Goal: Navigation & Orientation: Find specific page/section

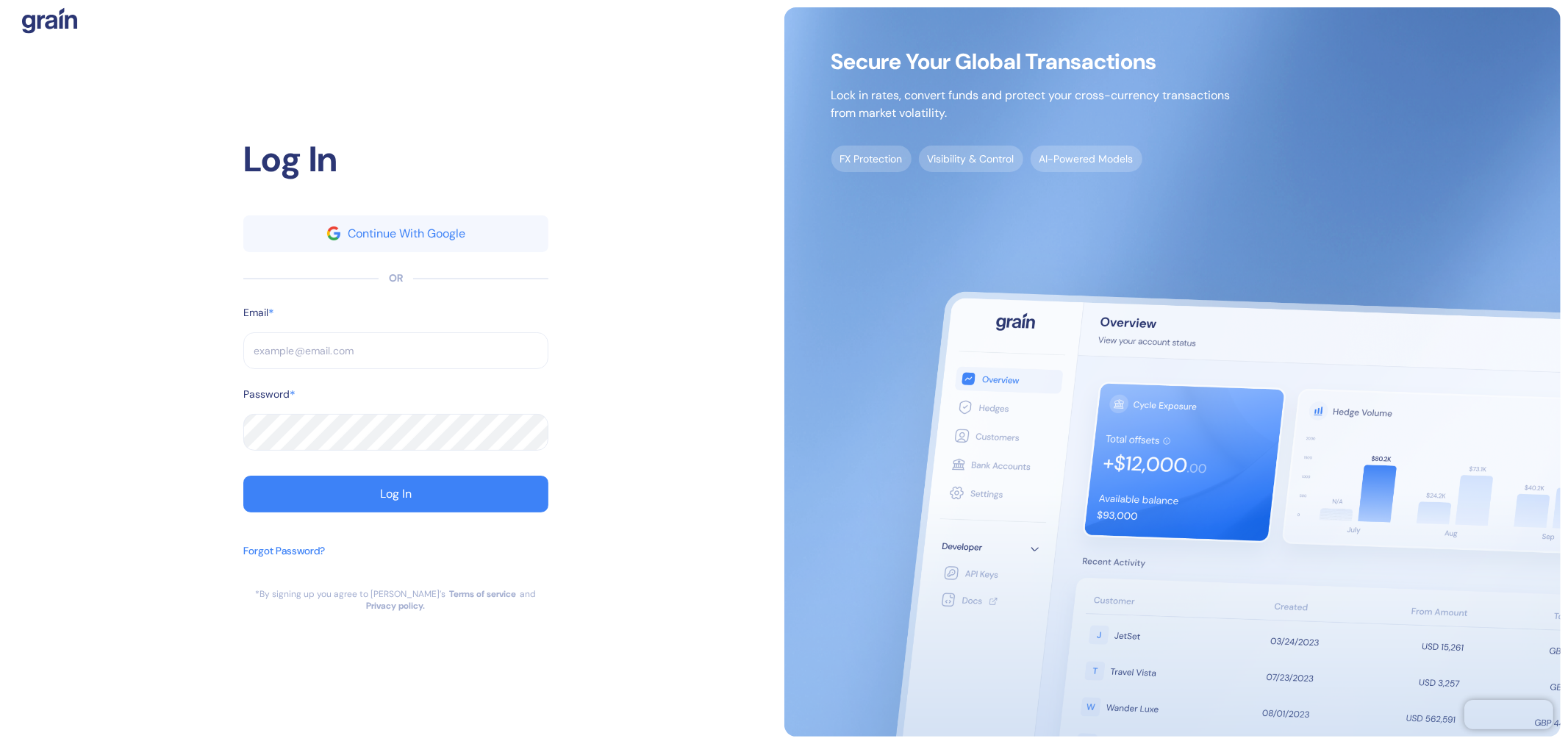
drag, startPoint x: 671, startPoint y: 120, endPoint x: 655, endPoint y: 130, distance: 18.9
click at [671, 120] on div "Log In Continue With Google OR Email * ​ Password * ​ Log In Forgot Password? *…" at bounding box center [396, 372] width 777 height 729
click at [390, 362] on input "text" at bounding box center [396, 351] width 305 height 37
paste input "[EMAIL_ADDRESS][DOMAIN_NAME]"
type input "[EMAIL_ADDRESS][DOMAIN_NAME]"
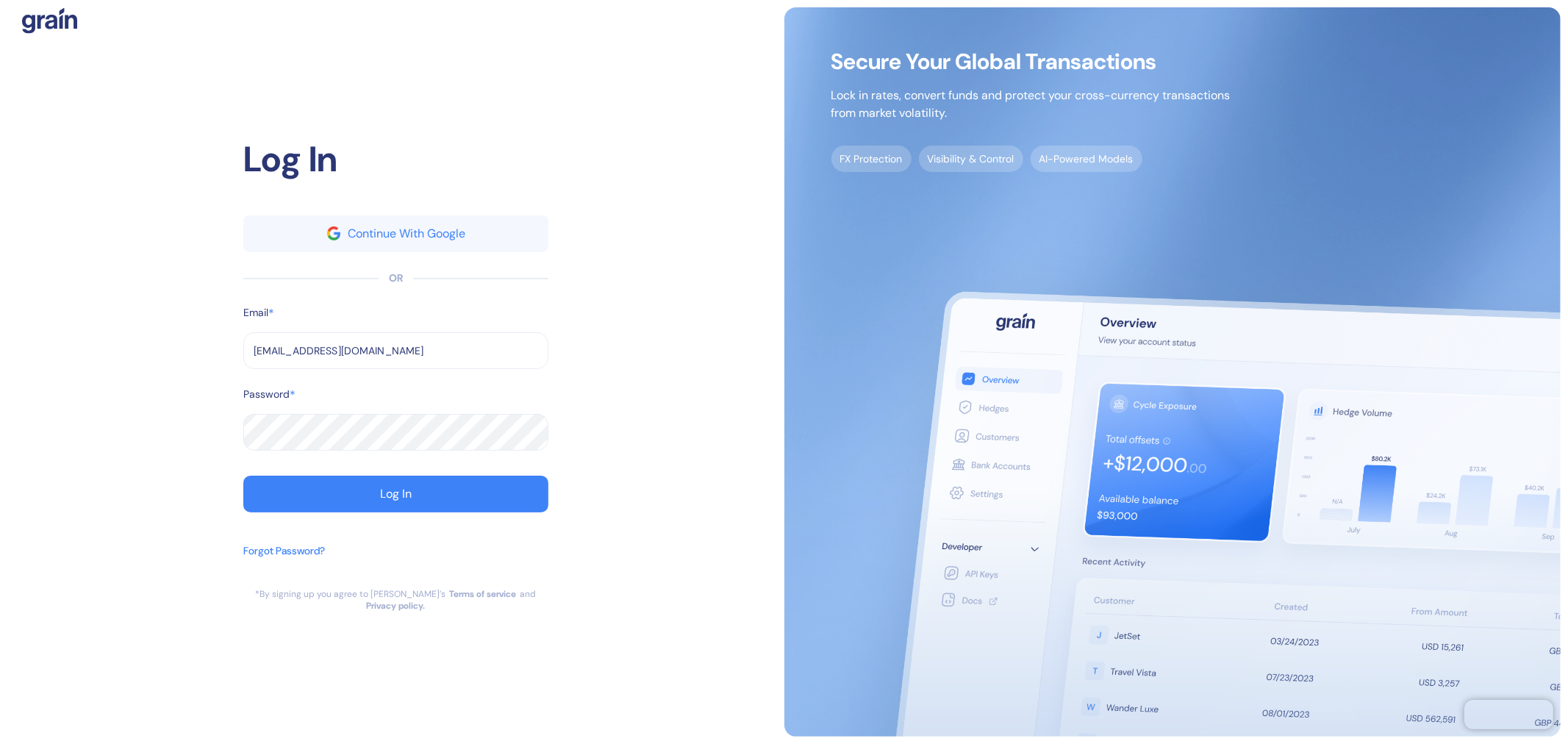
type input "[EMAIL_ADDRESS][DOMAIN_NAME]"
click at [348, 501] on button "Log In" at bounding box center [396, 494] width 305 height 37
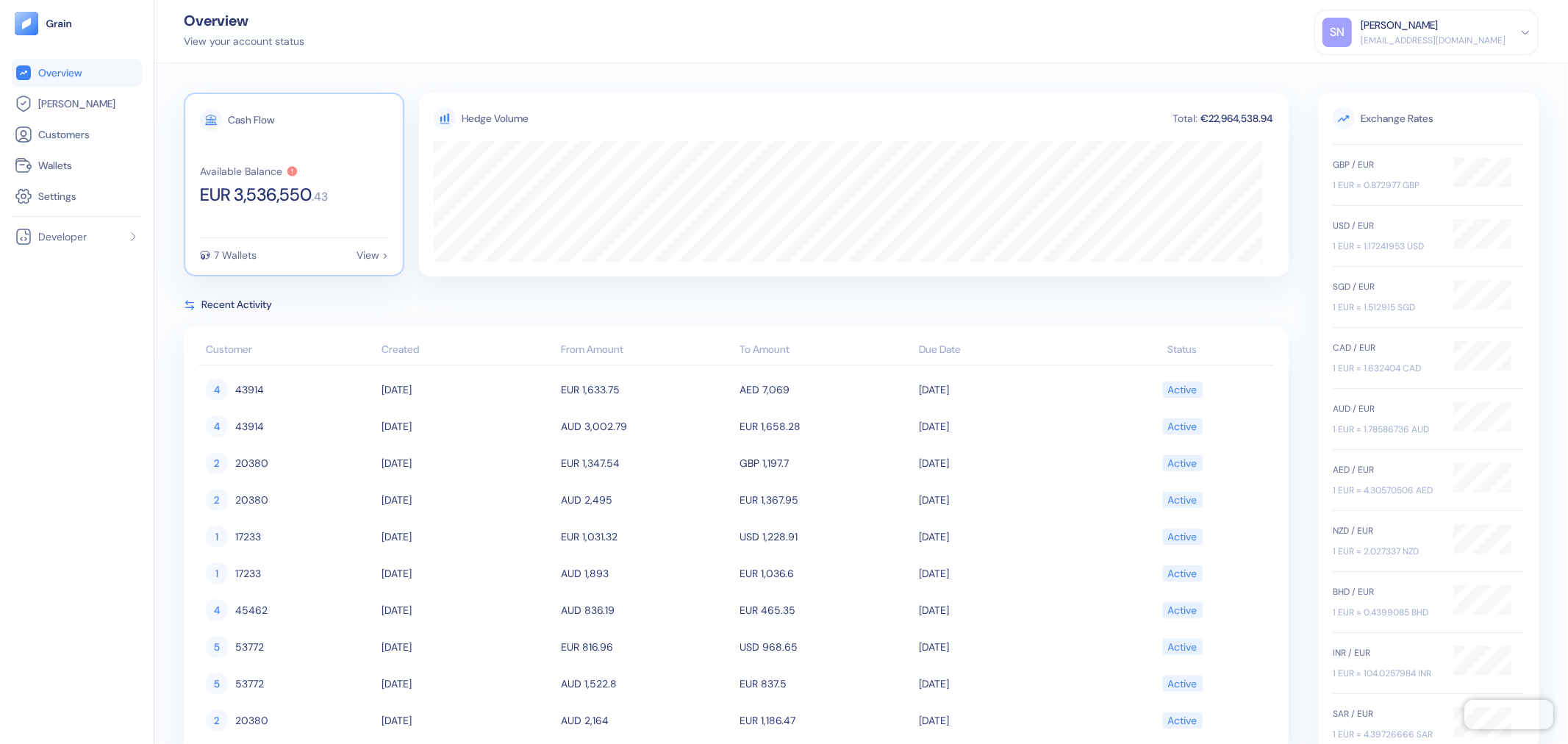
click at [302, 221] on div "Cash Flow Available Balance EUR 3,536,550 . 43 7 Wallets View >" at bounding box center [294, 185] width 220 height 184
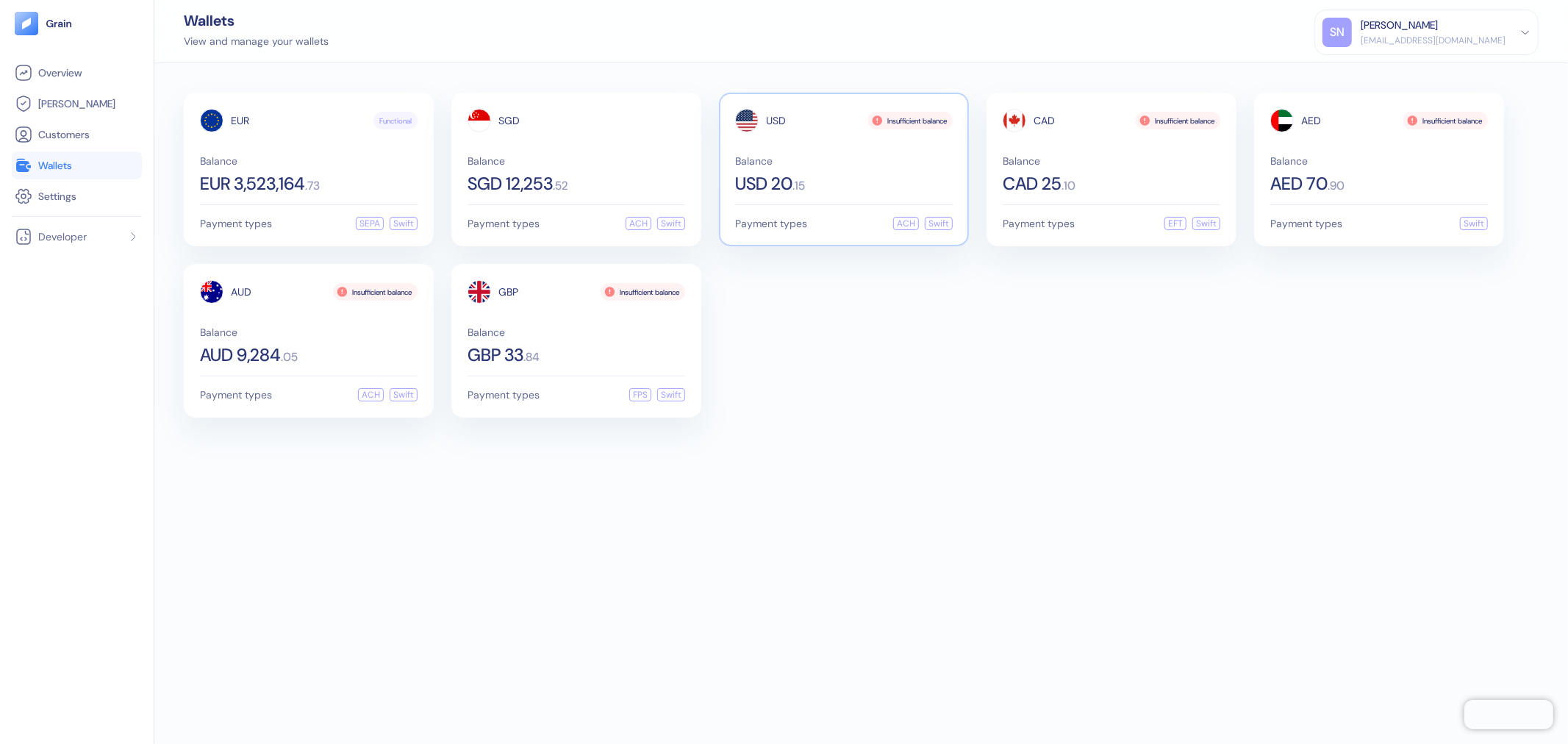
click at [888, 141] on div "USD Insufficient balance Balance USD 20 . 15" at bounding box center [844, 150] width 218 height 84
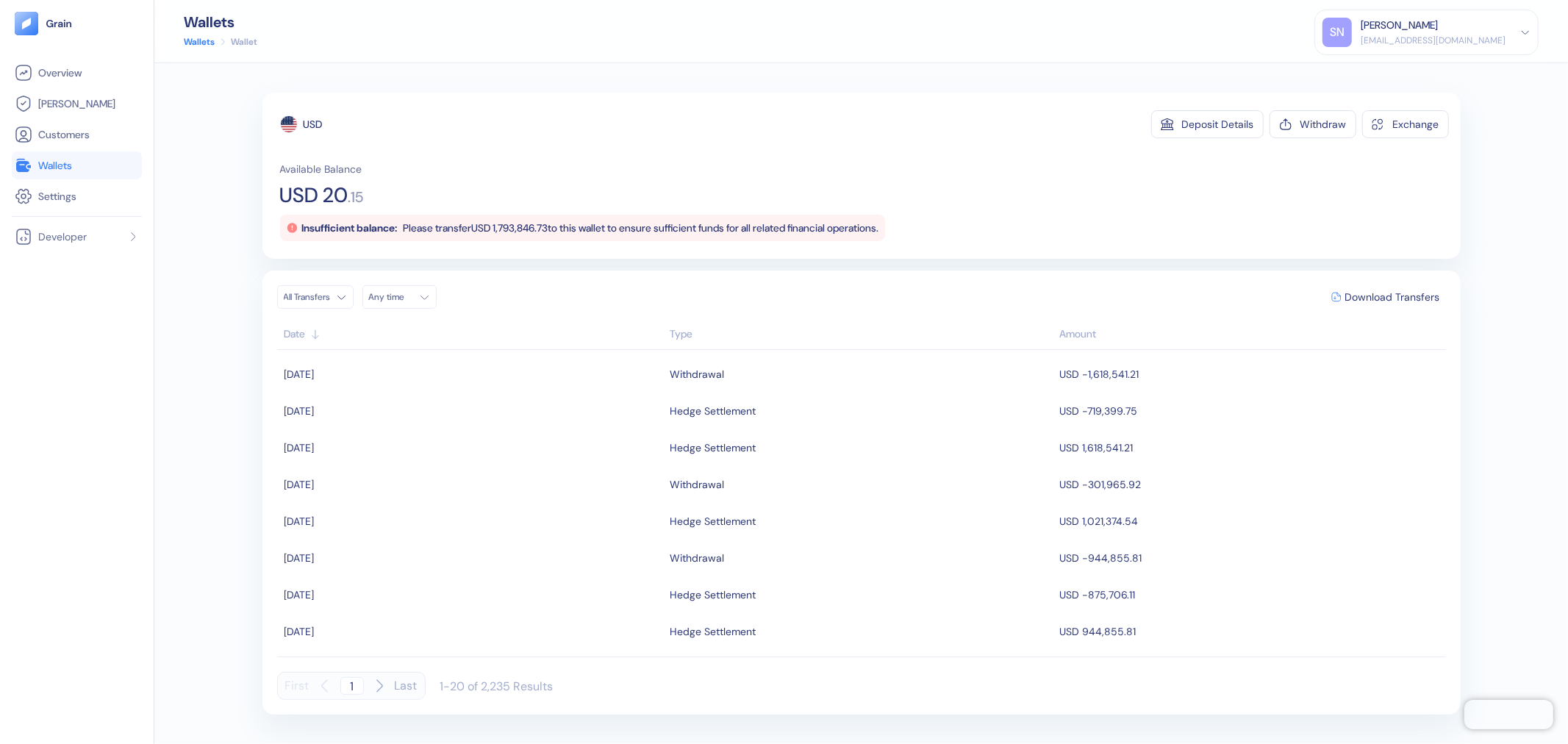
click at [85, 162] on link "Wallets" at bounding box center [76, 165] width 124 height 17
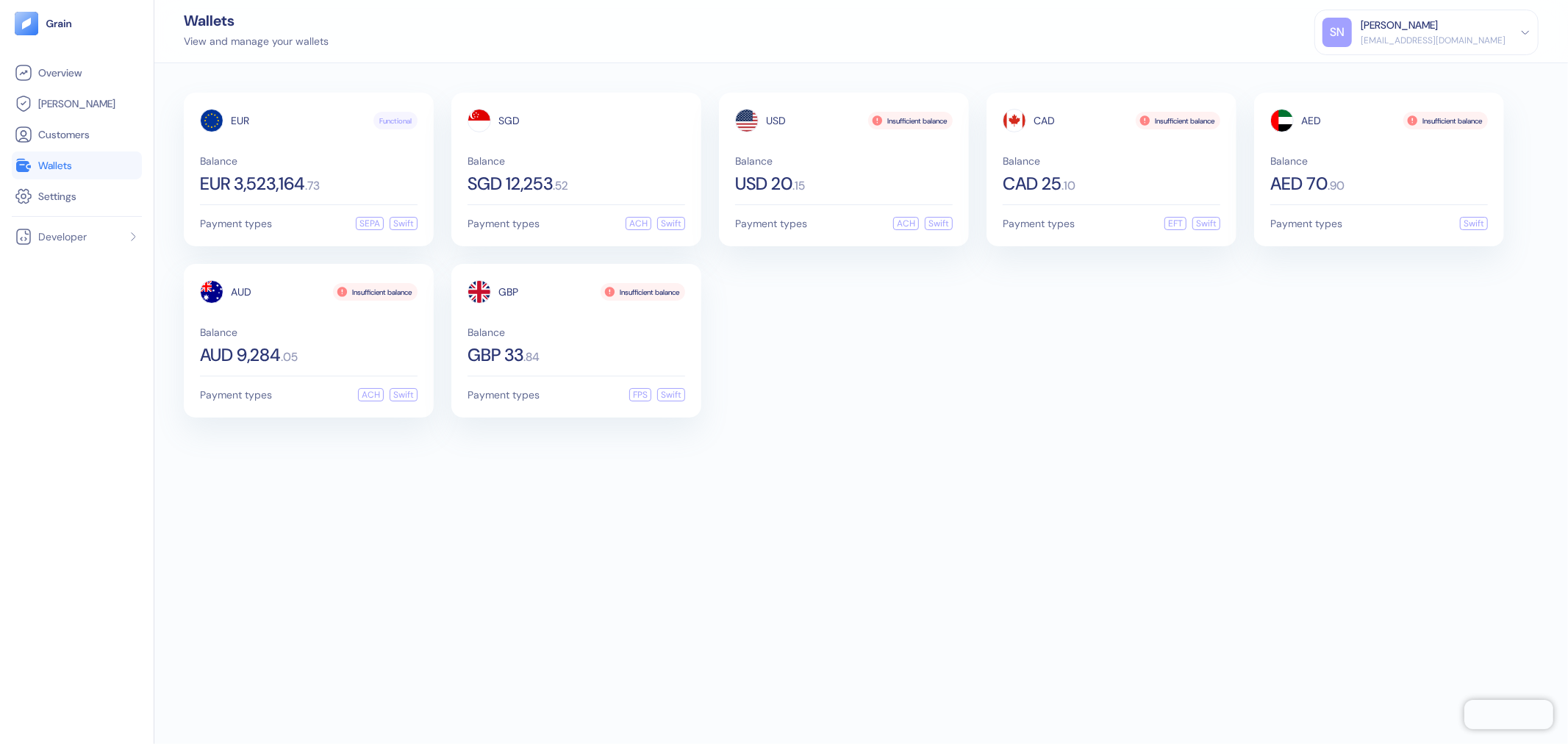
click at [1009, 392] on div "EUR Functional Balance EUR 3,523,164 . 73 Payment types SEPA Swift SGD Balance …" at bounding box center [860, 255] width 1354 height 325
click at [621, 327] on span "Balance" at bounding box center [576, 332] width 218 height 10
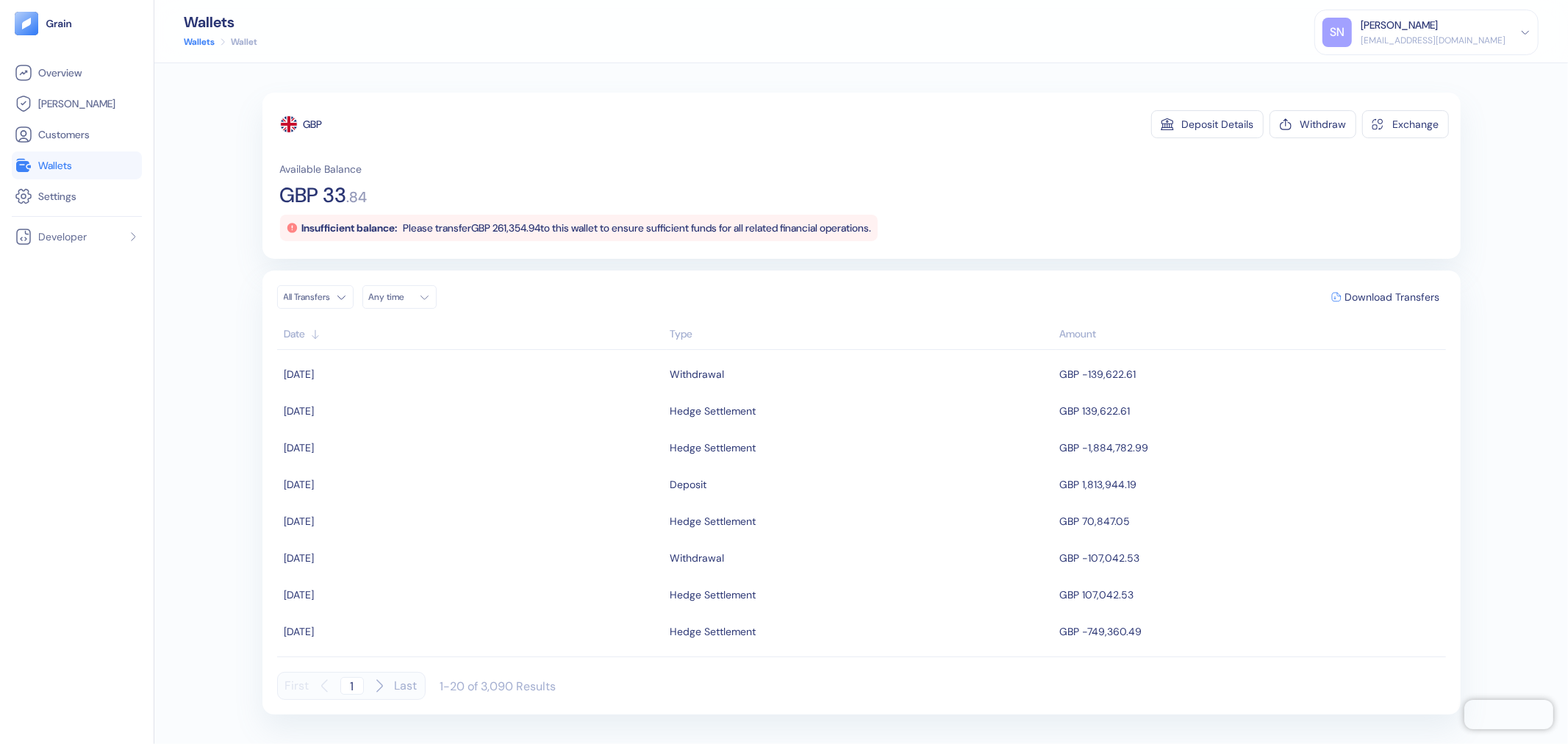
drag, startPoint x: 96, startPoint y: 162, endPoint x: 105, endPoint y: 164, distance: 9.2
click at [96, 162] on link "Wallets" at bounding box center [76, 165] width 124 height 17
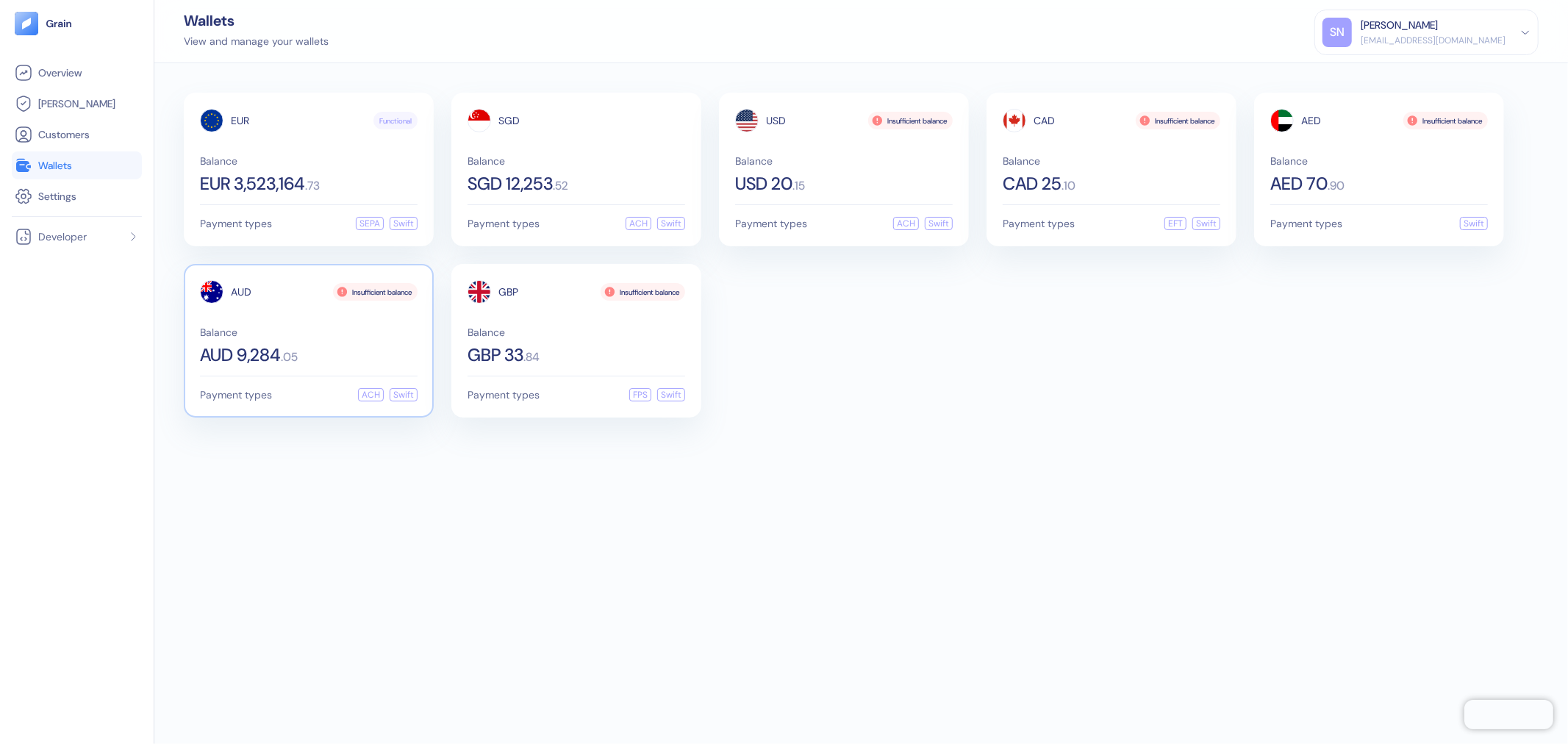
click at [395, 303] on div "AUD Insufficient balance Balance AUD 9,284 . 05" at bounding box center [308, 321] width 218 height 84
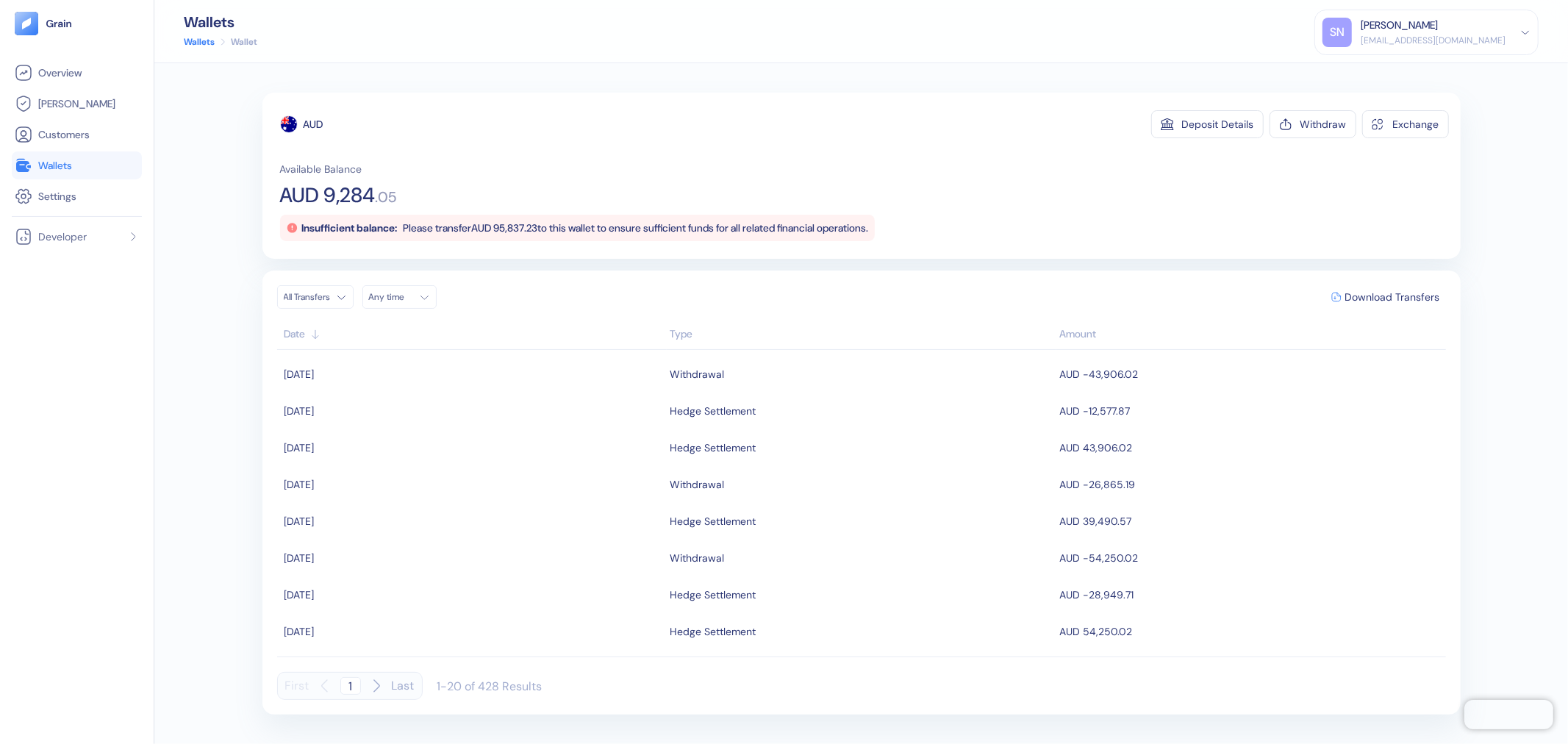
click at [105, 175] on li "Wallets" at bounding box center [77, 165] width 130 height 28
click at [105, 168] on link "Wallets" at bounding box center [76, 165] width 124 height 17
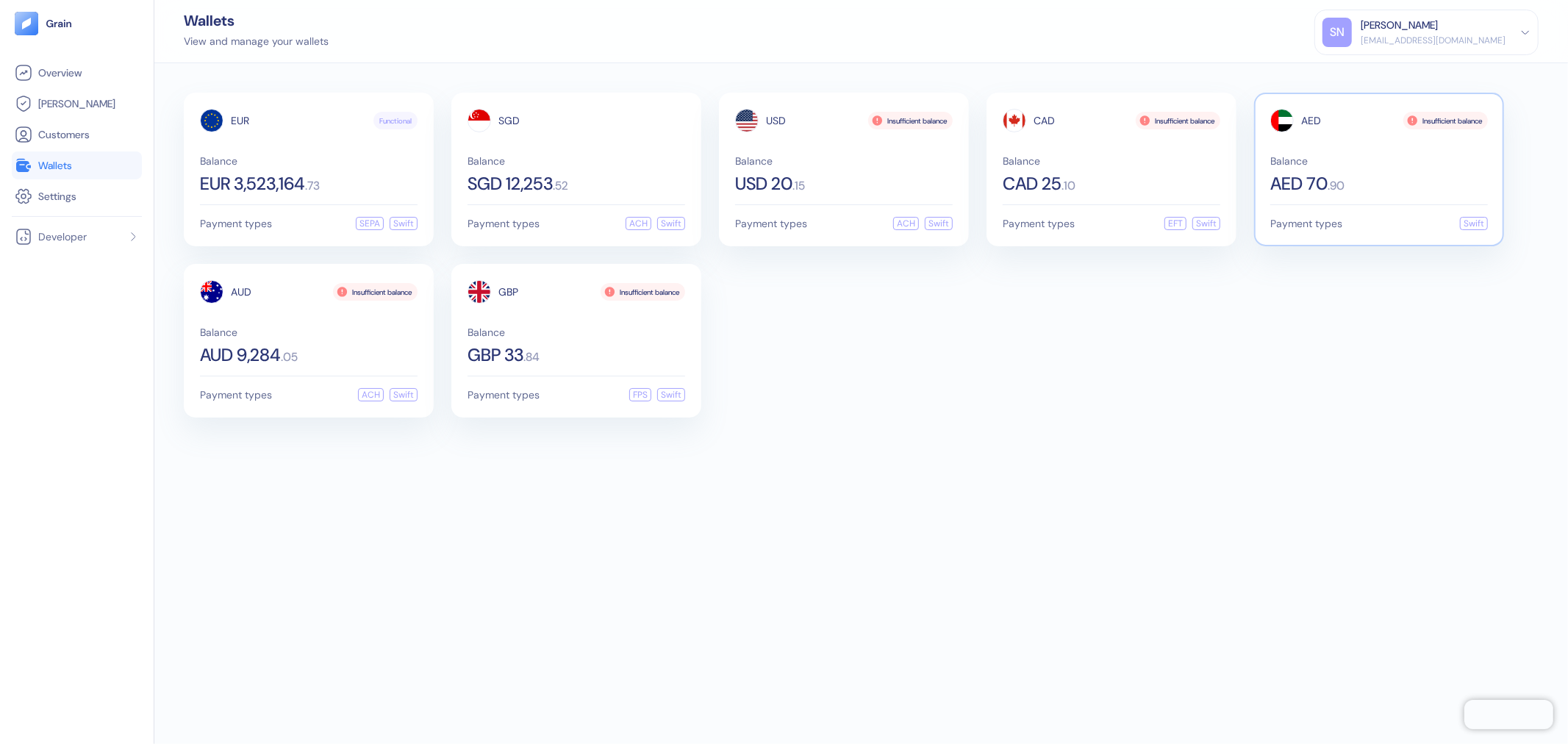
click at [1399, 150] on div "AED Insufficient balance Balance AED 70 . 90" at bounding box center [1378, 150] width 218 height 84
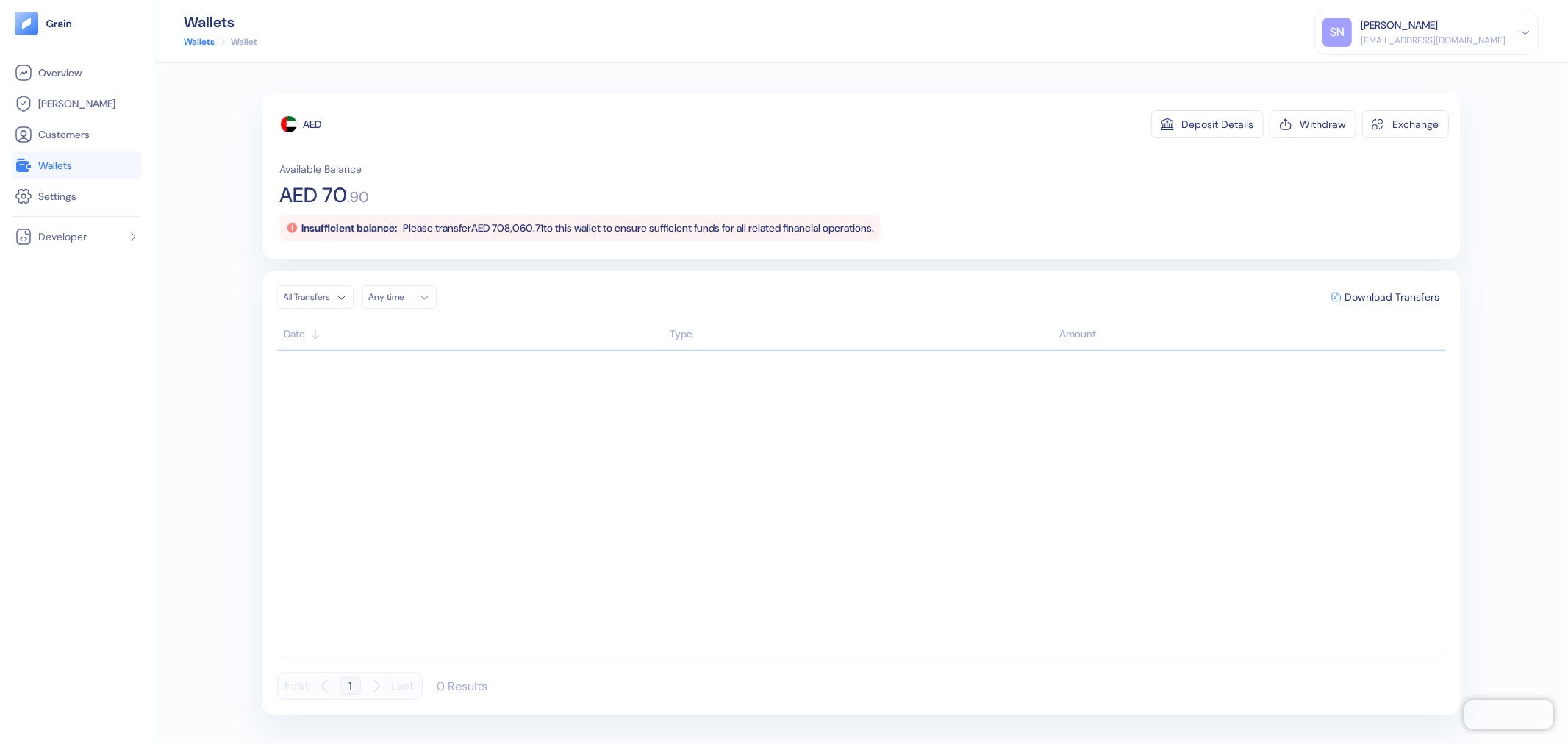
click at [91, 169] on link "Wallets" at bounding box center [76, 165] width 124 height 17
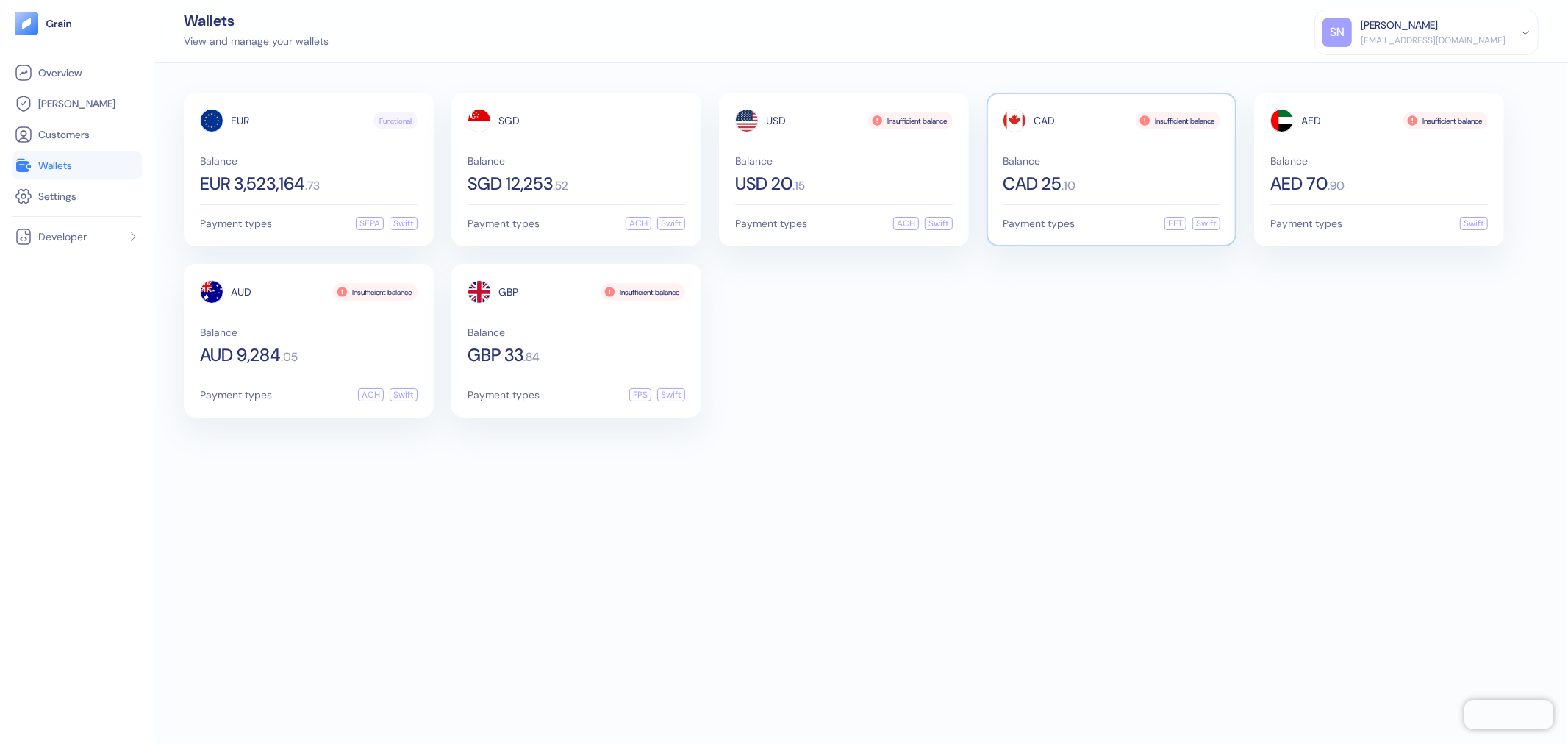
click at [1074, 134] on div "CAD Insufficient balance Balance CAD 25 . 10" at bounding box center [1111, 150] width 218 height 84
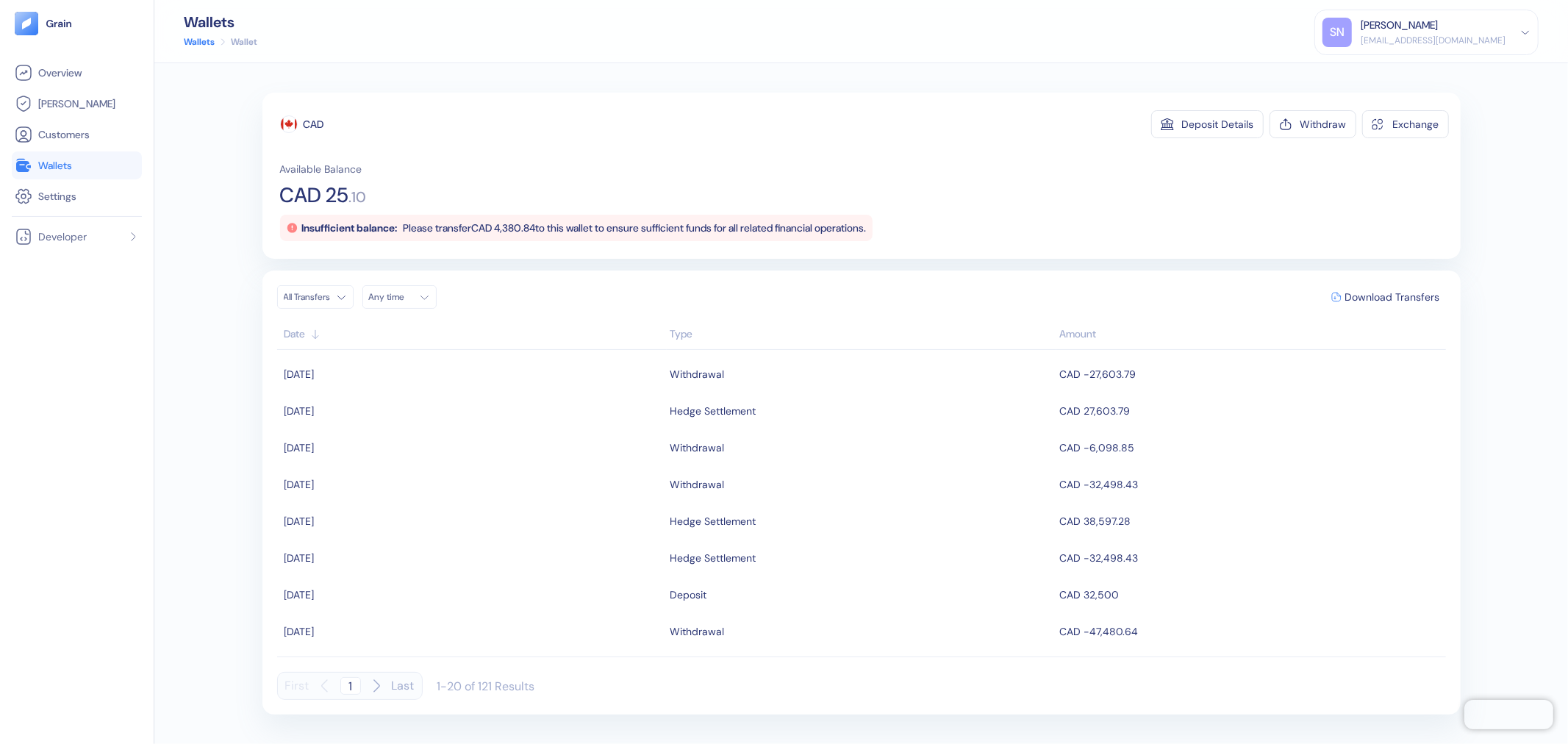
click at [105, 170] on link "Wallets" at bounding box center [76, 165] width 124 height 17
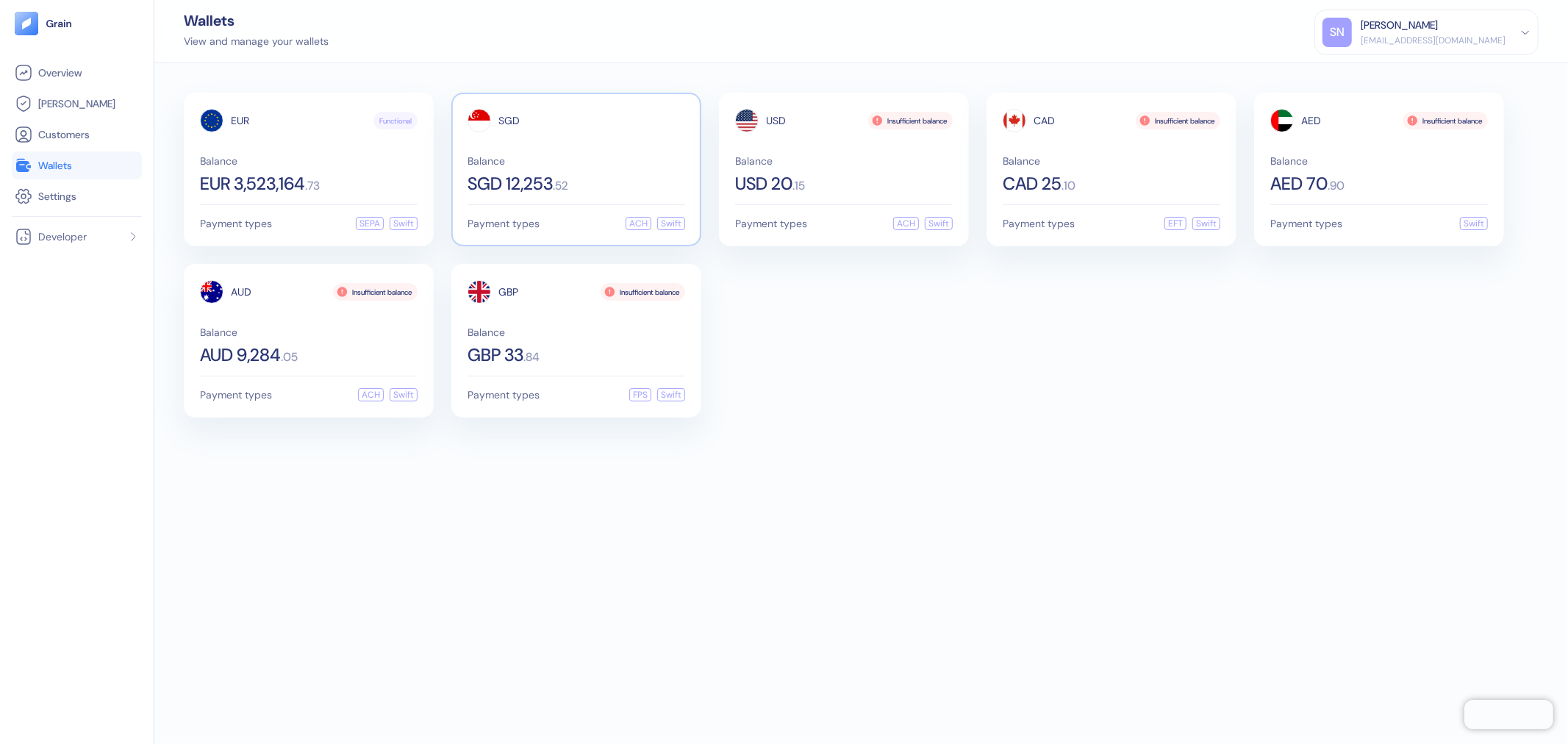
click at [588, 177] on div "SGD 12,253 . 52" at bounding box center [576, 184] width 218 height 17
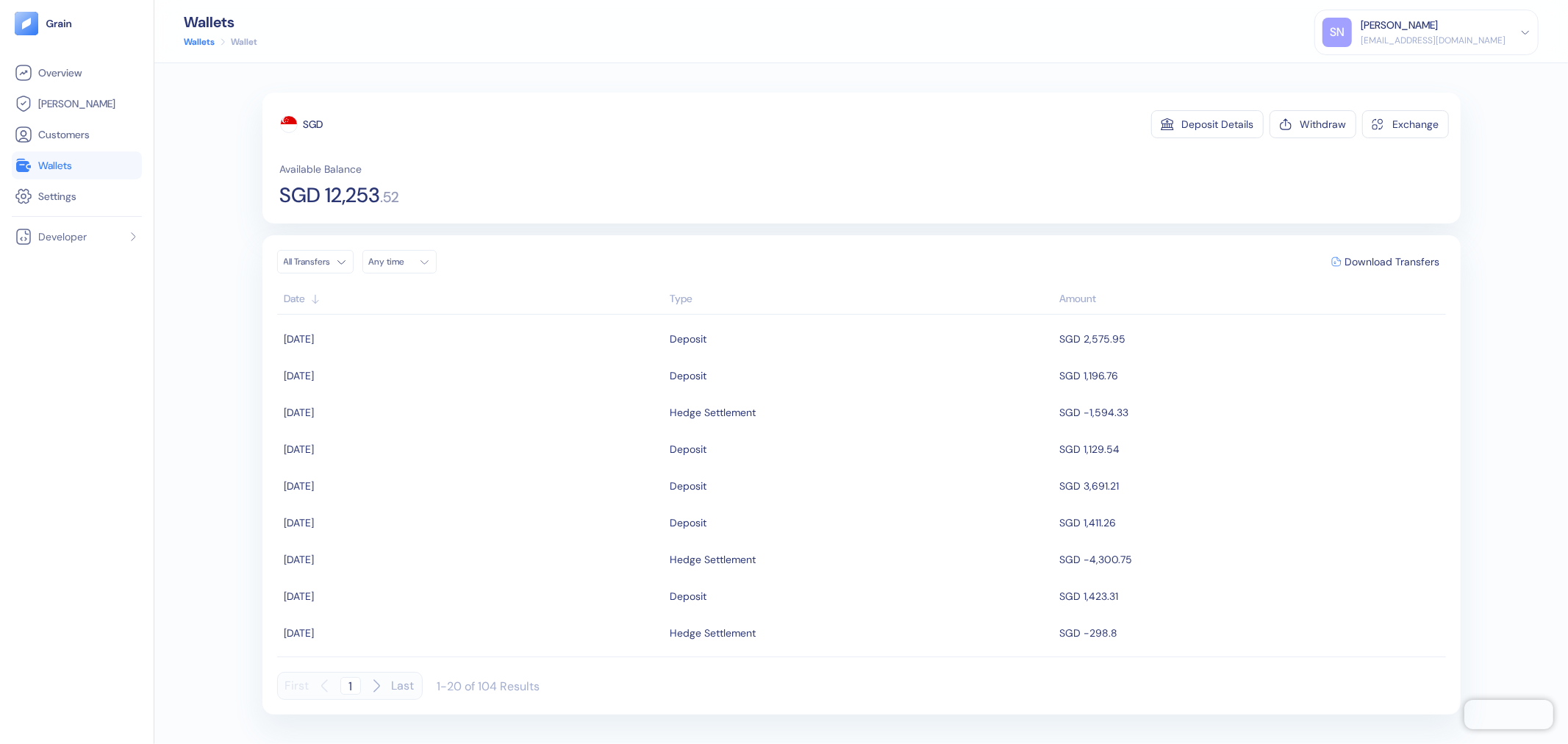
click at [72, 163] on span "Wallets" at bounding box center [55, 165] width 34 height 15
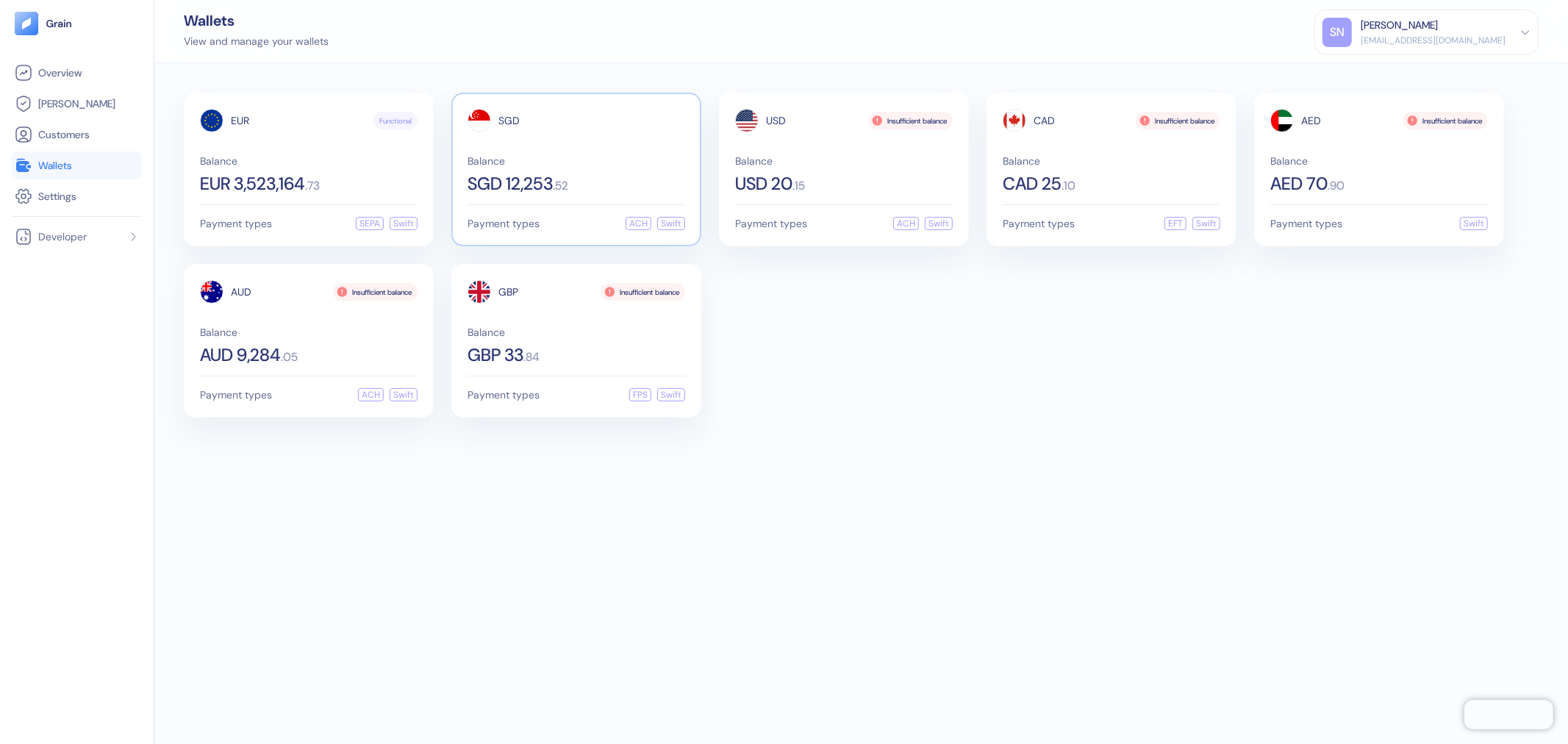
click at [586, 130] on div "SGD" at bounding box center [576, 120] width 218 height 24
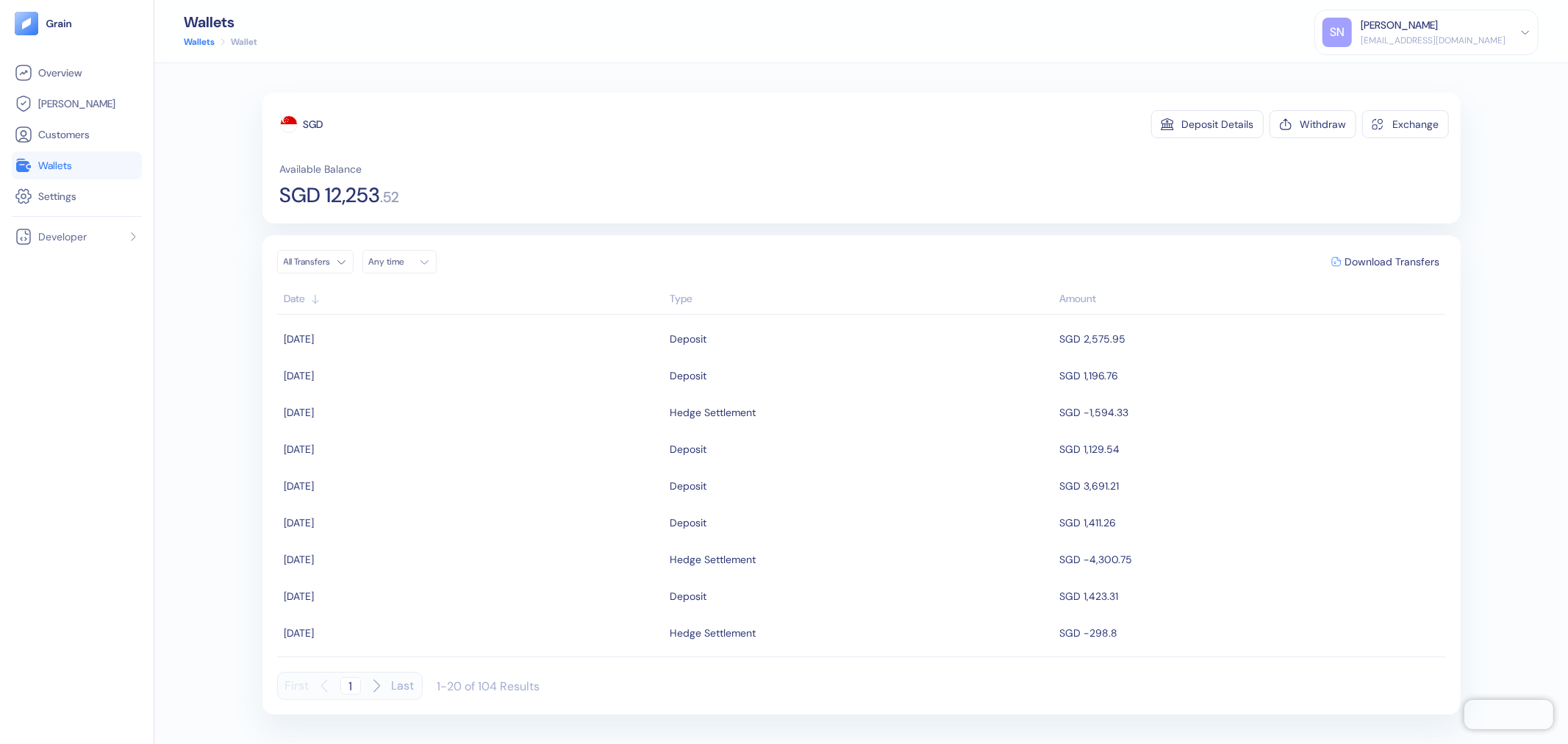
click at [62, 164] on span "Wallets" at bounding box center [55, 165] width 34 height 15
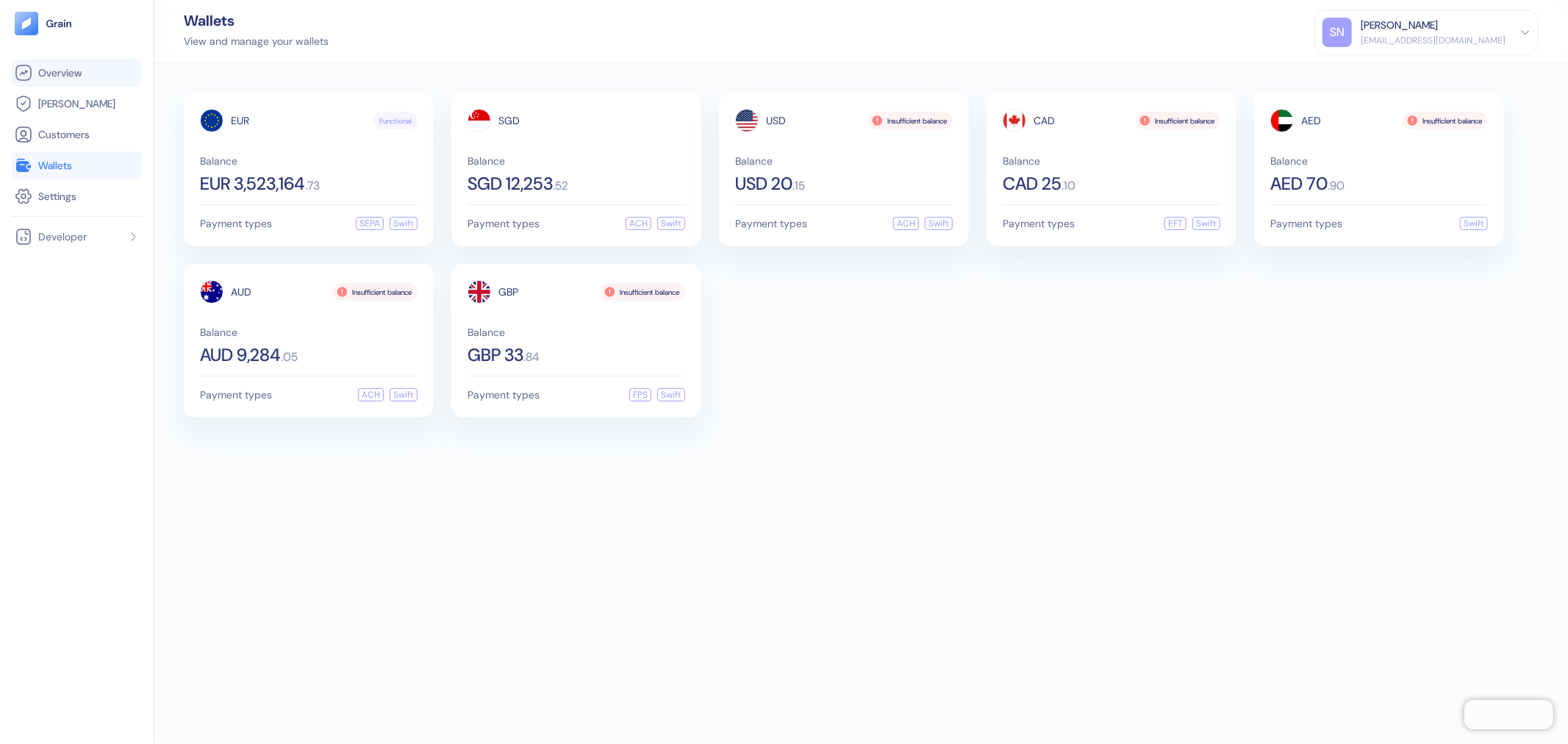
click at [57, 72] on span "Overview" at bounding box center [60, 73] width 43 height 15
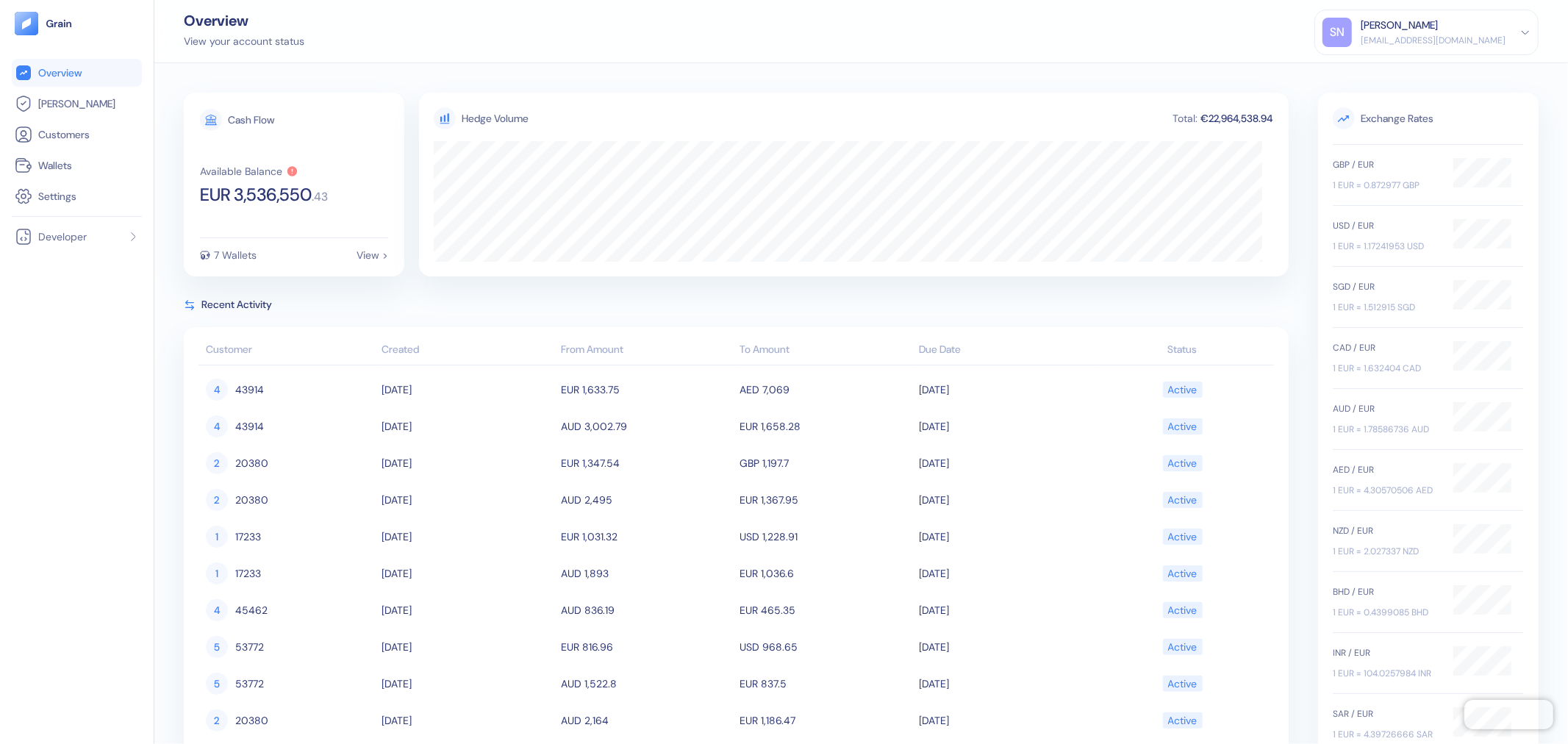
click at [188, 304] on icon at bounding box center [189, 305] width 12 height 12
click at [71, 114] on li "[PERSON_NAME]" at bounding box center [77, 104] width 130 height 28
click at [64, 105] on span "[PERSON_NAME]" at bounding box center [77, 104] width 77 height 15
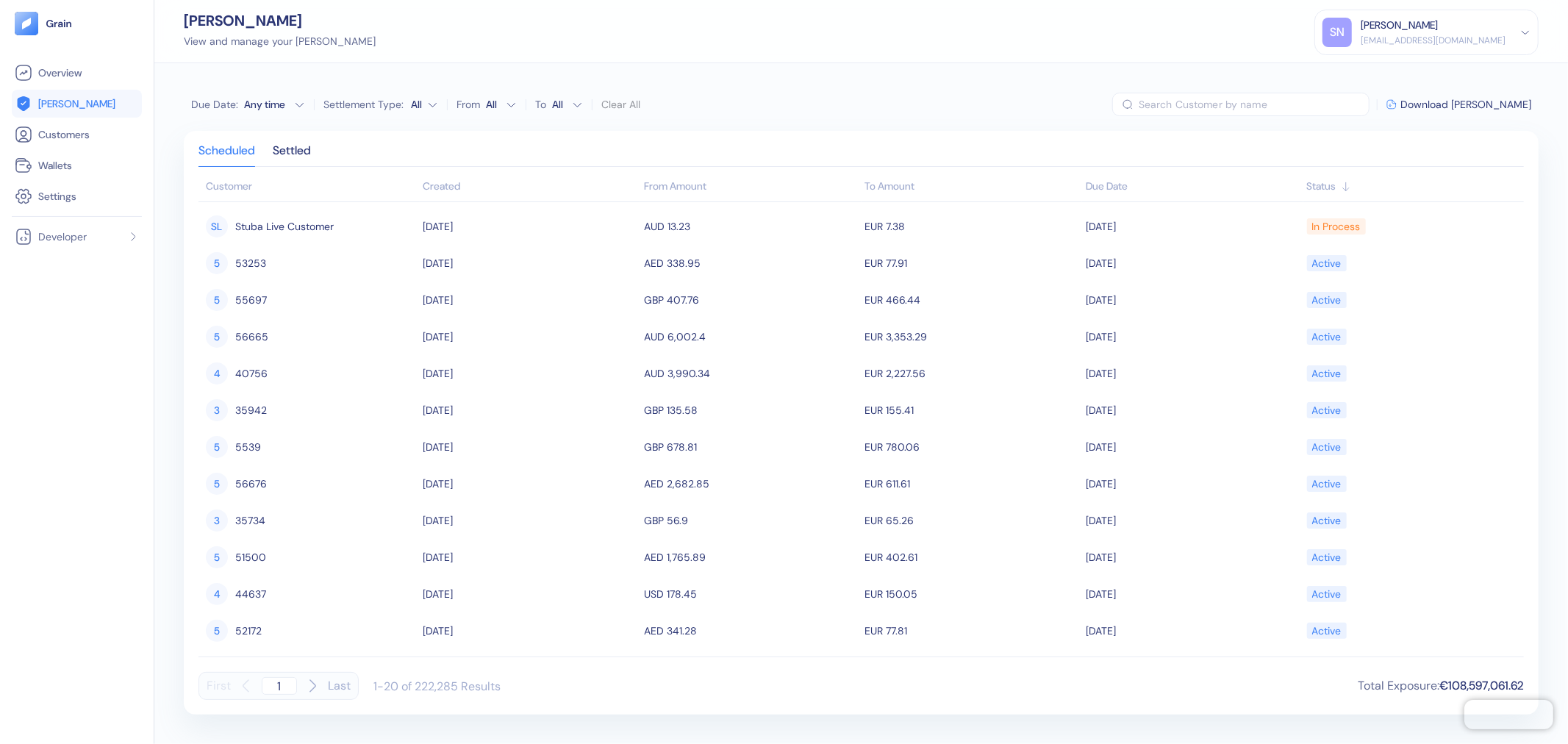
click at [459, 184] on div "Created" at bounding box center [530, 186] width 214 height 16
click at [88, 79] on link "Overview" at bounding box center [76, 73] width 124 height 17
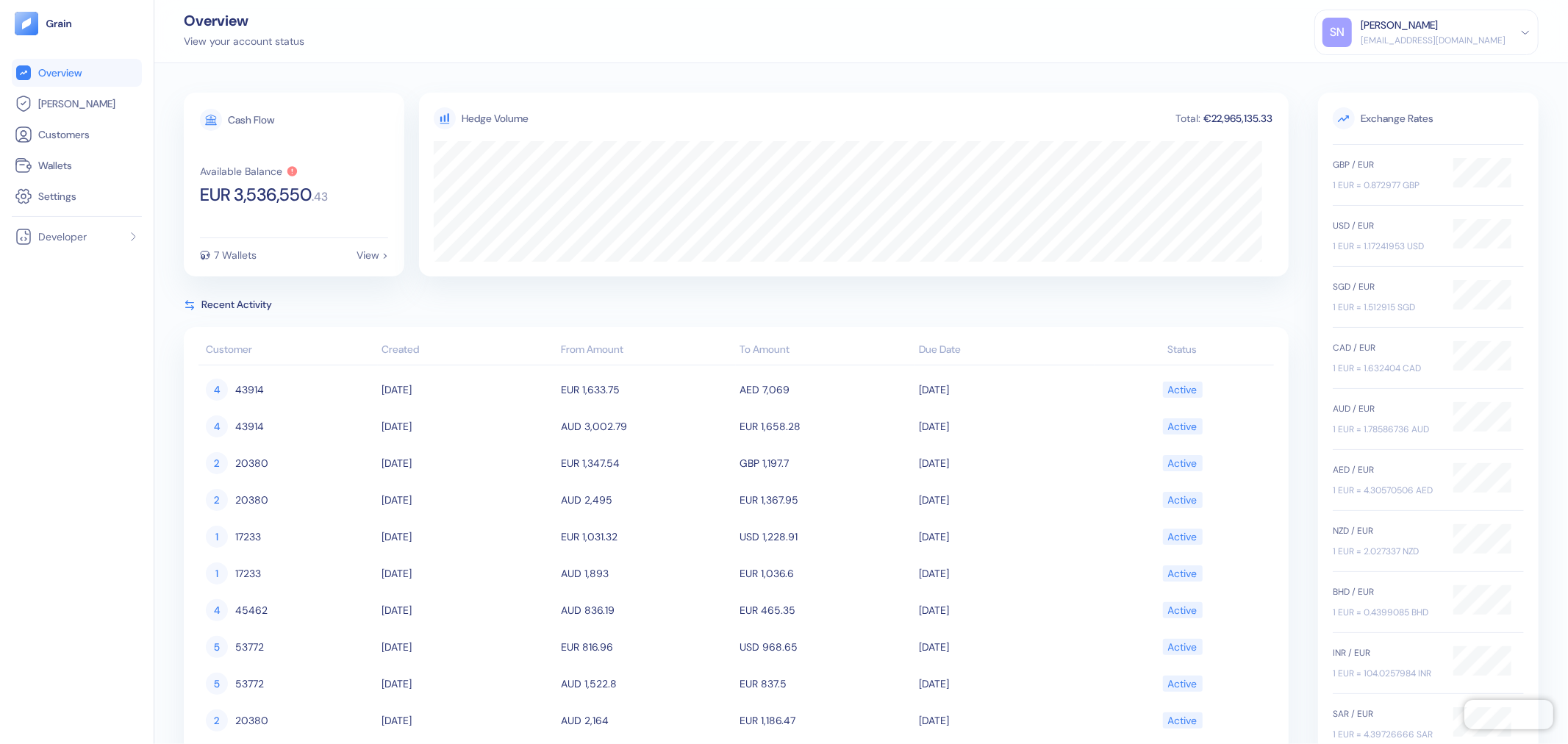
click at [444, 115] on icon at bounding box center [445, 118] width 9 height 10
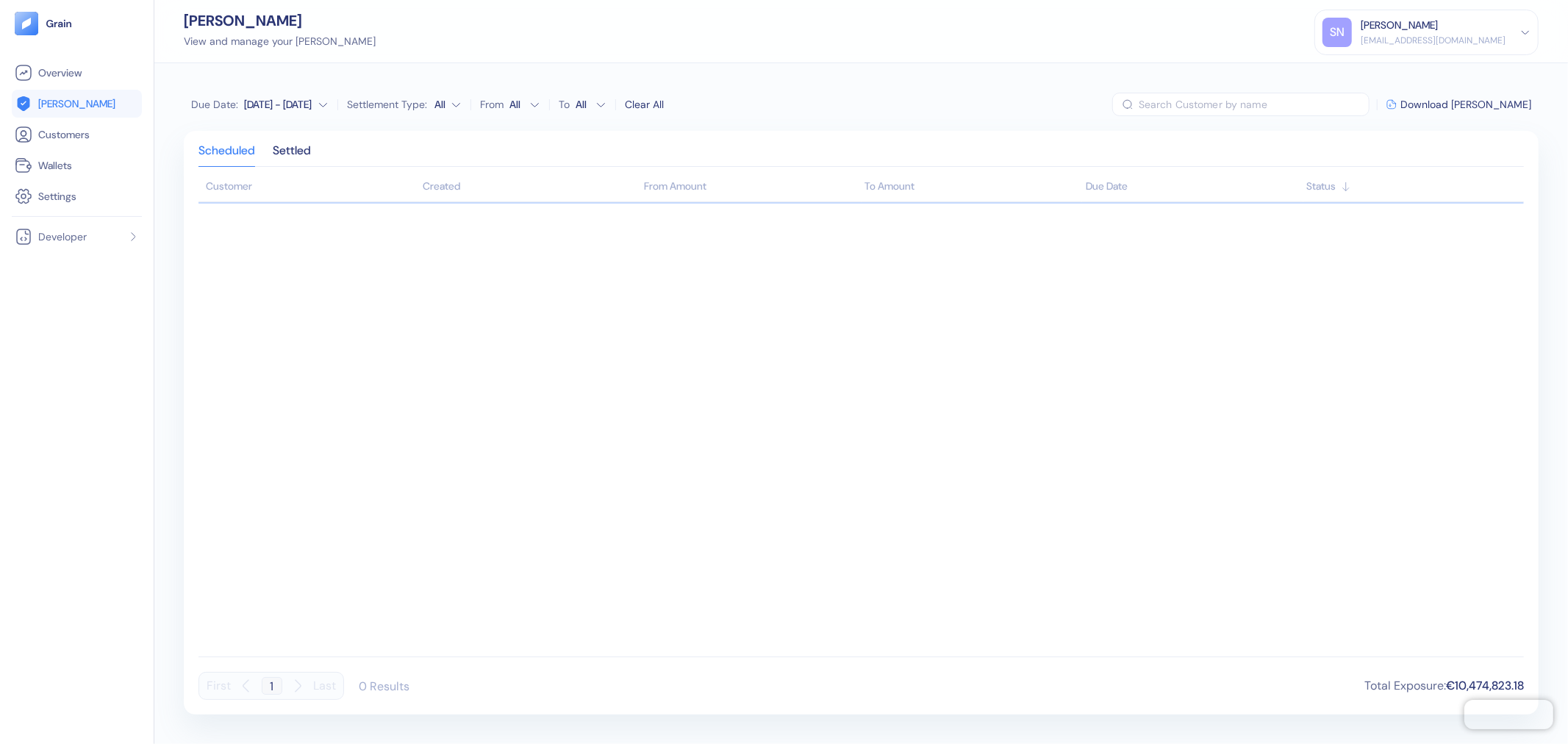
click at [69, 103] on span "[PERSON_NAME]" at bounding box center [77, 104] width 77 height 15
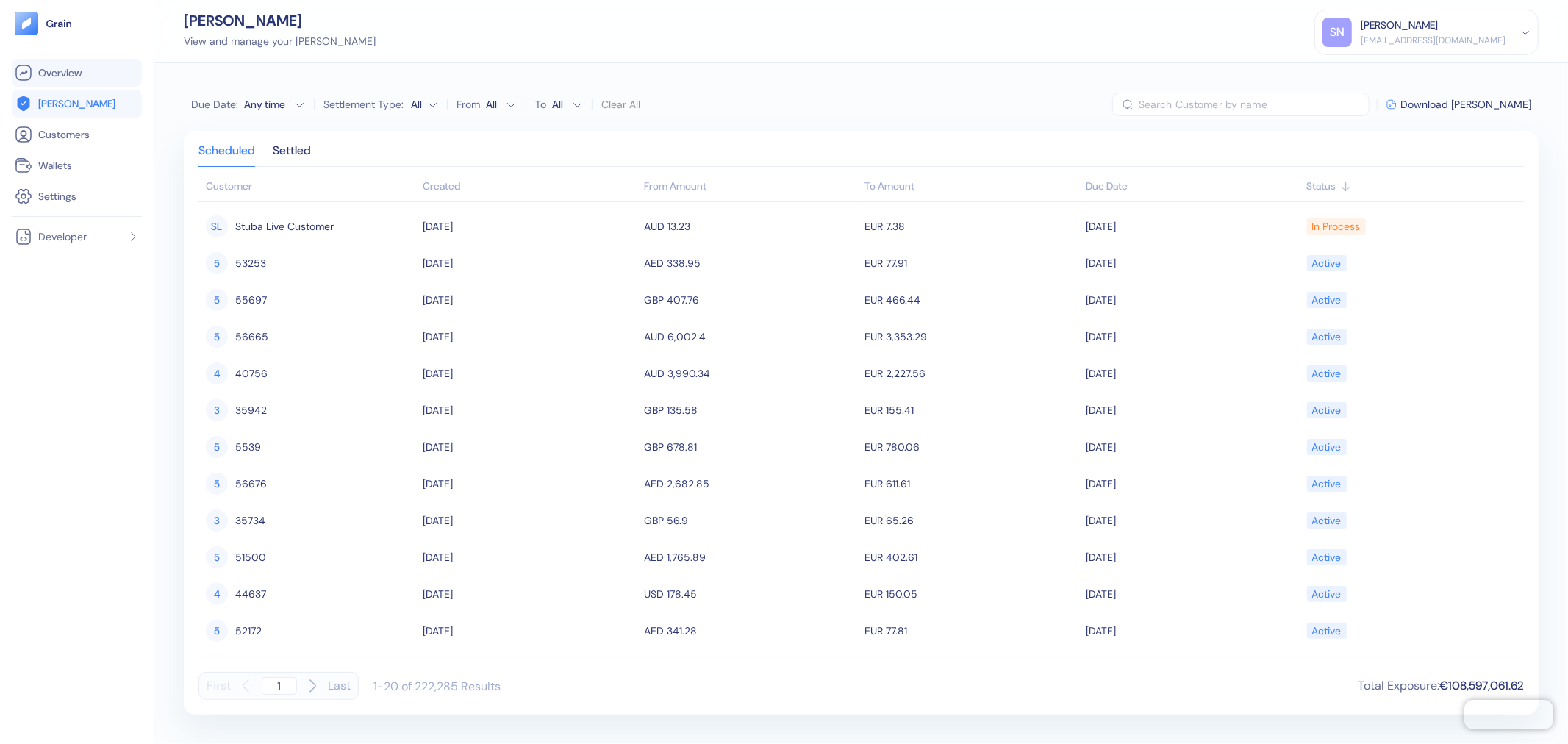
click at [67, 71] on span "Overview" at bounding box center [60, 73] width 43 height 15
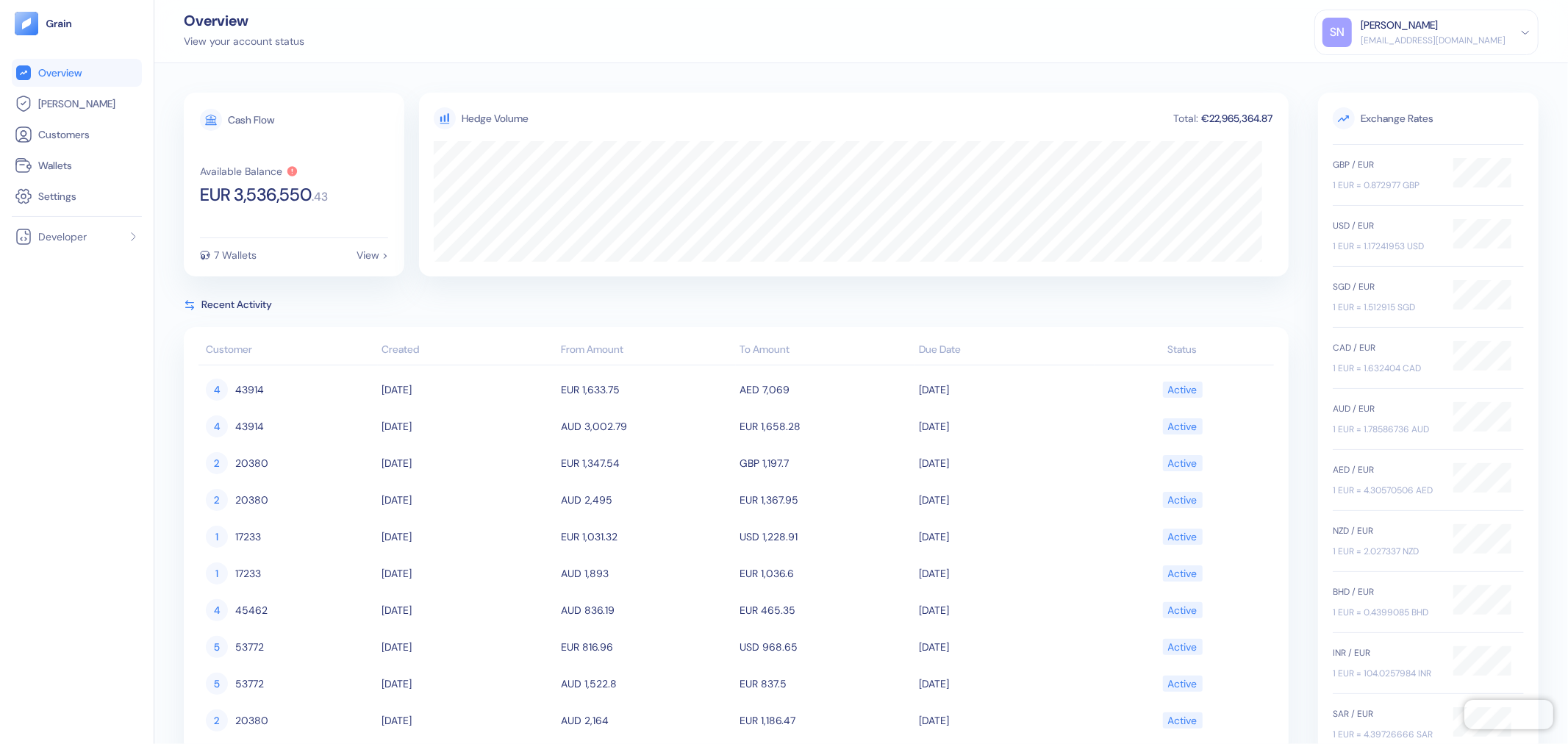
click at [88, 625] on div "Overview [PERSON_NAME] Customers Wallets Settings Developer" at bounding box center [77, 389] width 130 height 661
